Goal: Find specific page/section: Find specific page/section

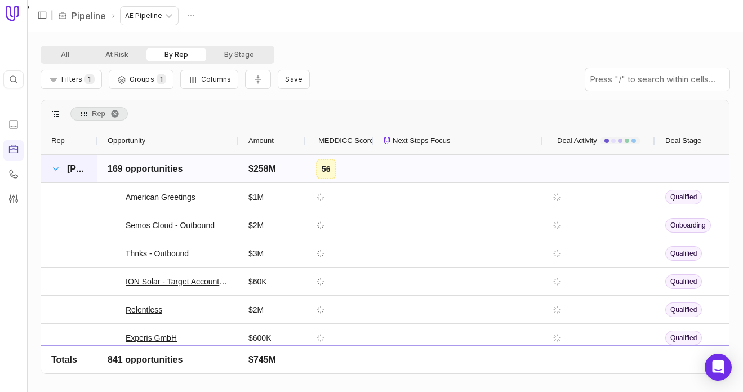
click at [55, 171] on span at bounding box center [55, 168] width 9 height 9
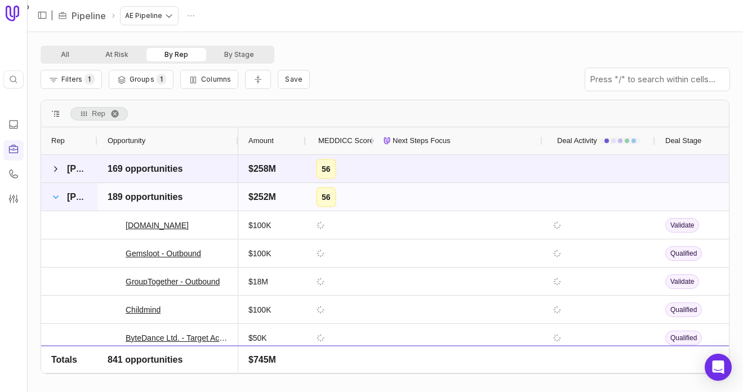
click at [52, 195] on span at bounding box center [55, 197] width 9 height 9
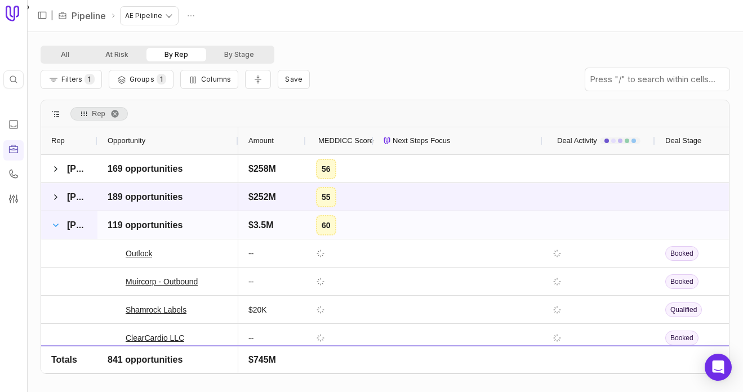
click at [57, 227] on span at bounding box center [55, 225] width 9 height 9
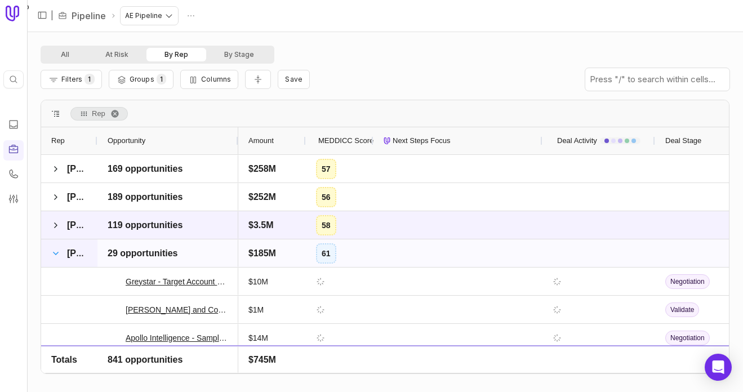
click at [56, 251] on span at bounding box center [55, 253] width 9 height 9
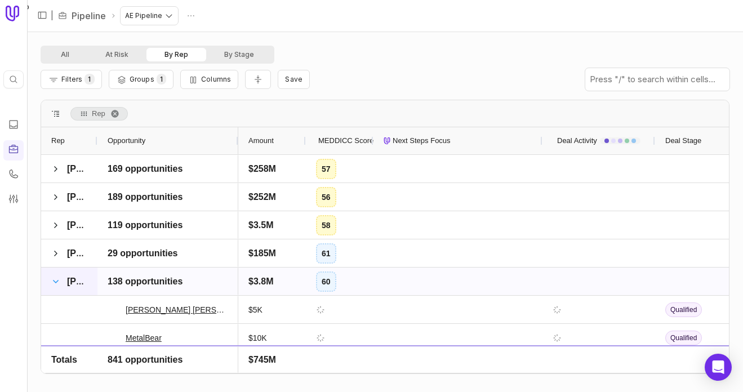
click at [54, 277] on span at bounding box center [55, 281] width 9 height 9
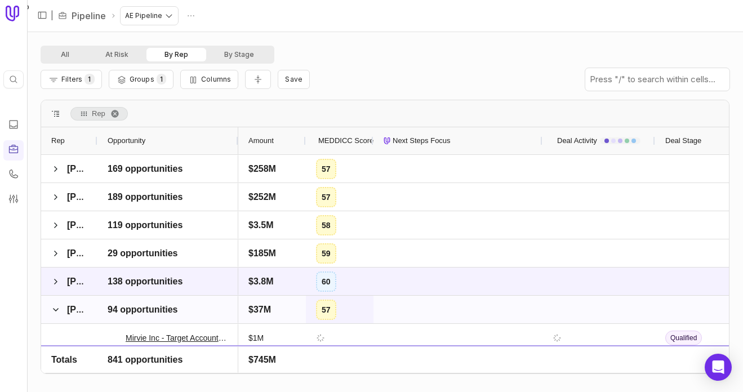
click at [56, 305] on span at bounding box center [55, 309] width 9 height 9
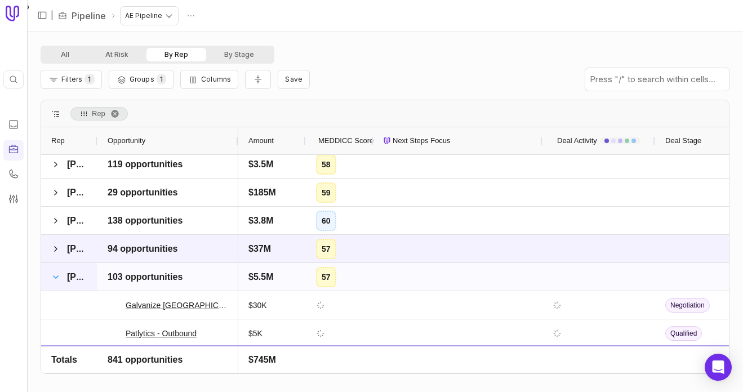
click at [57, 278] on span at bounding box center [55, 277] width 9 height 9
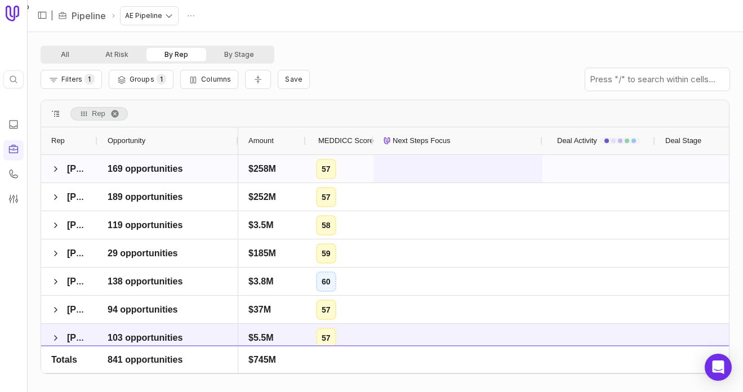
click at [426, 166] on span at bounding box center [458, 168] width 149 height 26
